Goal: Navigation & Orientation: Go to known website

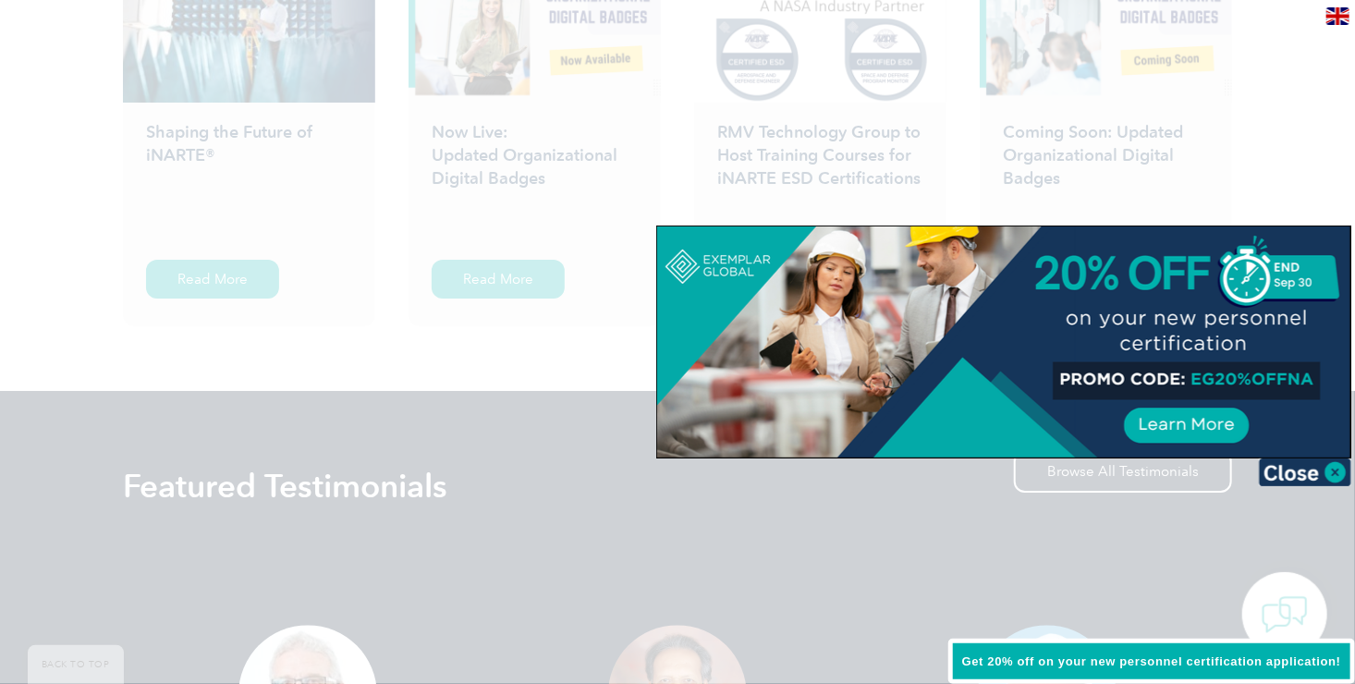
scroll to position [3116, 0]
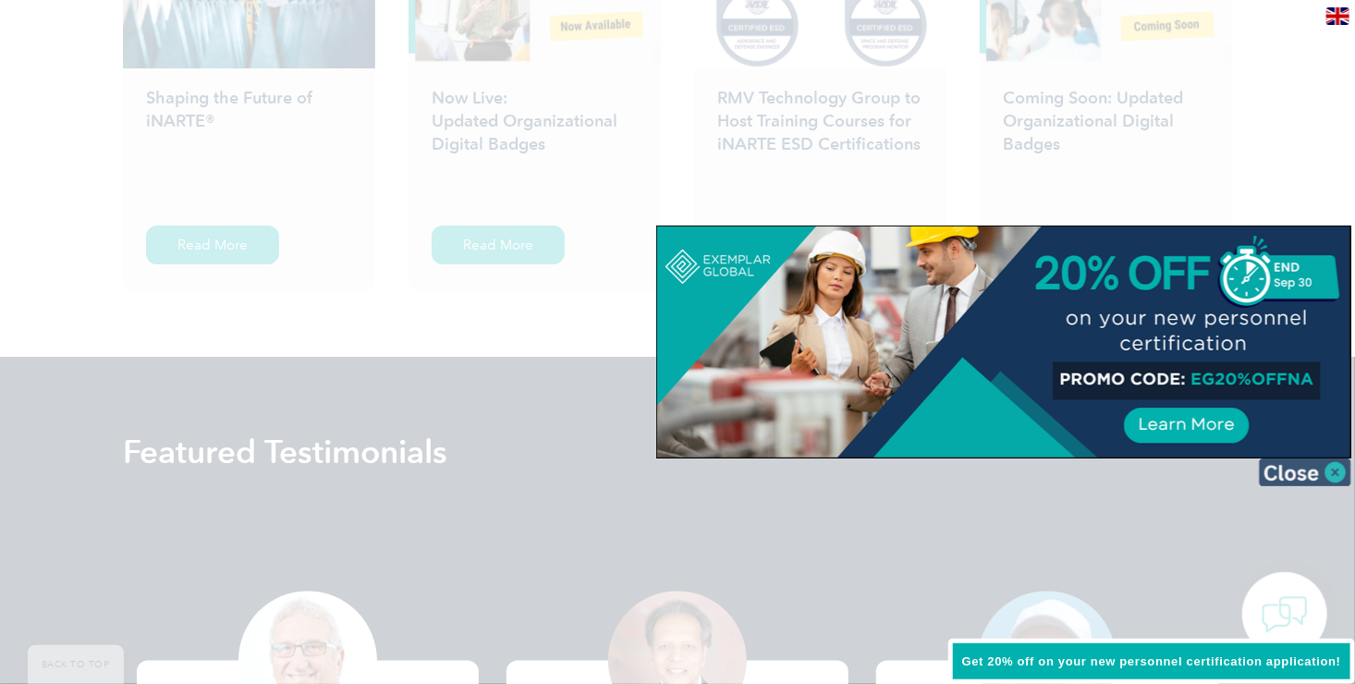
click at [1334, 476] on img at bounding box center [1305, 472] width 92 height 28
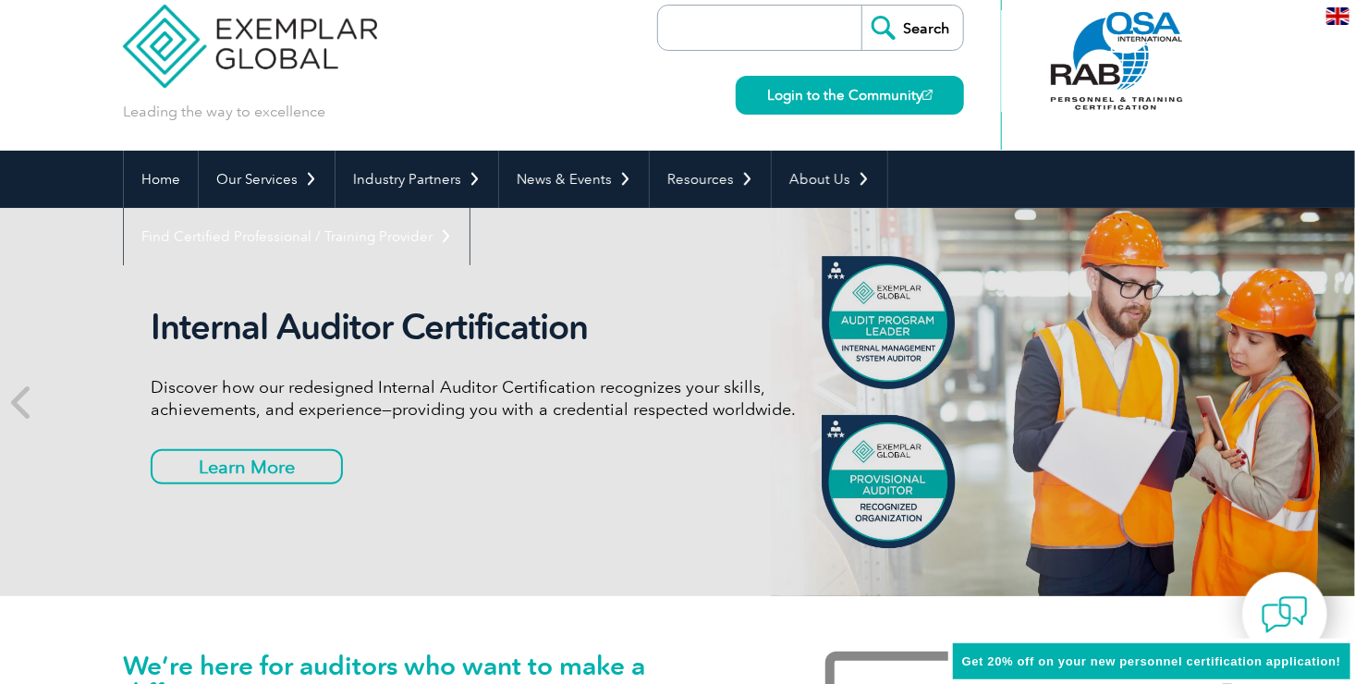
scroll to position [0, 0]
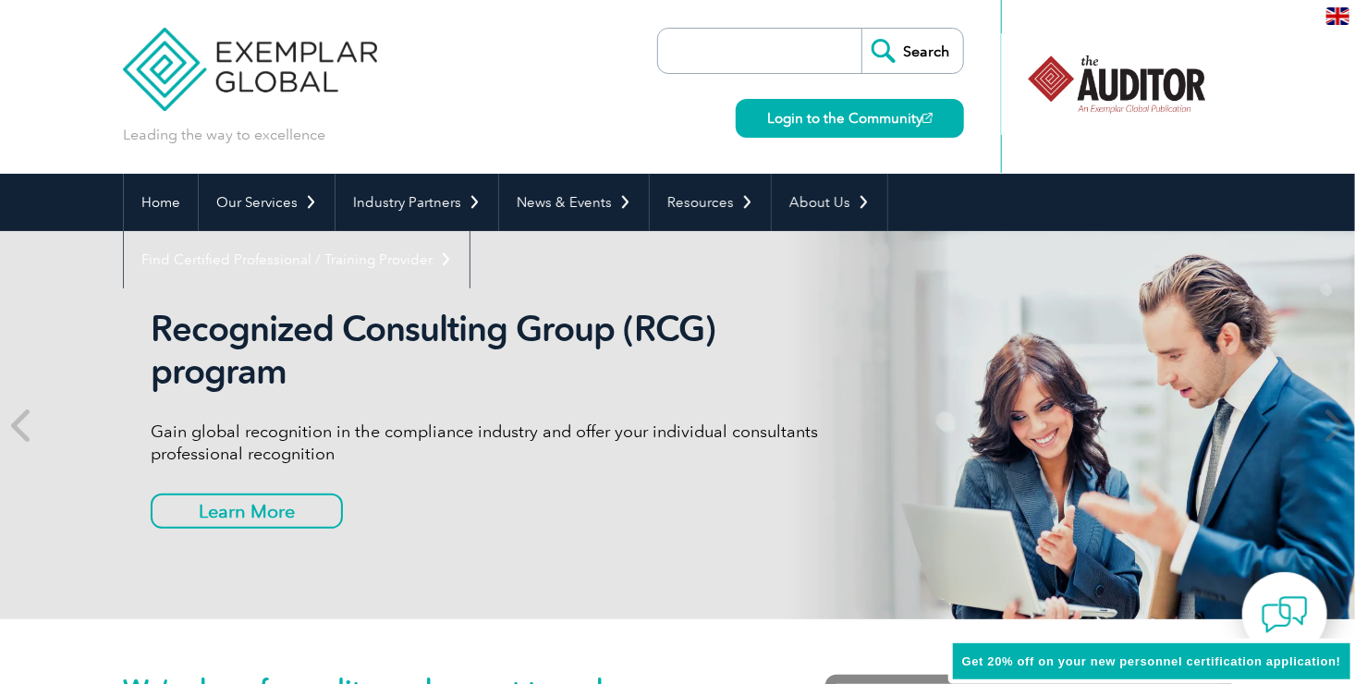
click at [290, 76] on img at bounding box center [250, 55] width 254 height 111
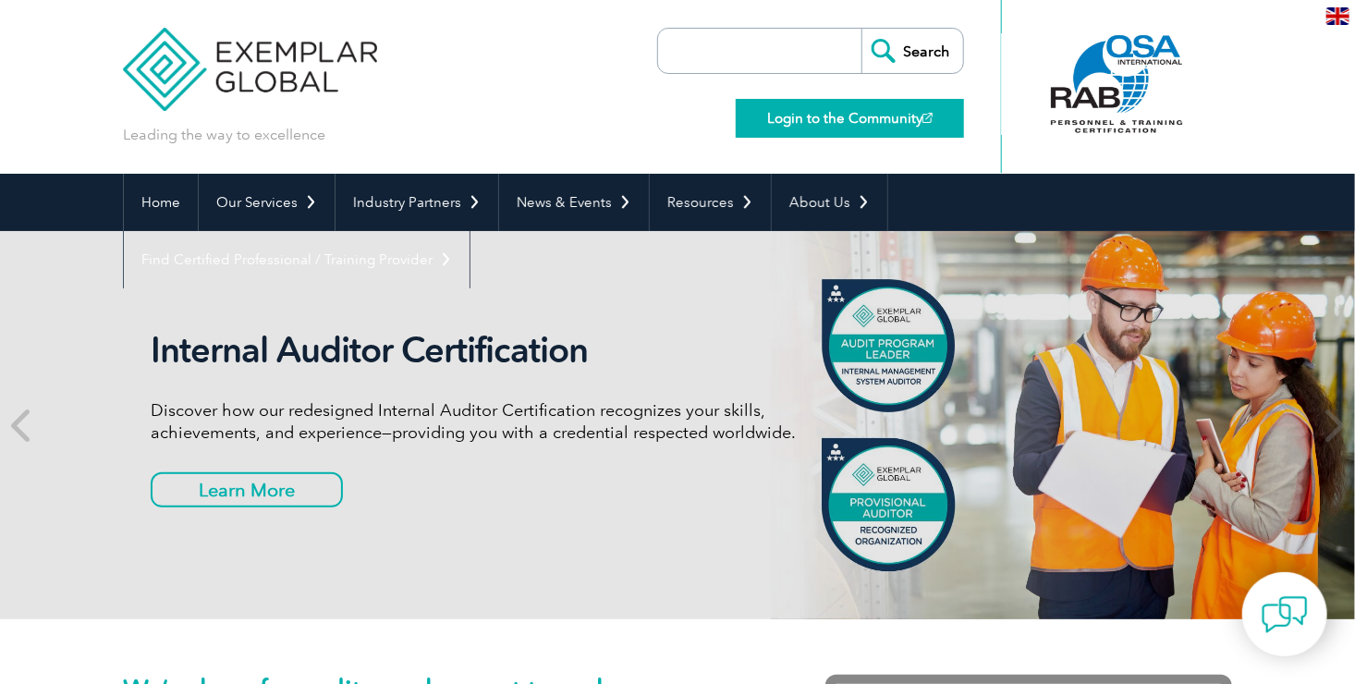
click at [825, 122] on link "Login to the Community" at bounding box center [850, 118] width 228 height 39
